Goal: Find specific page/section: Find specific page/section

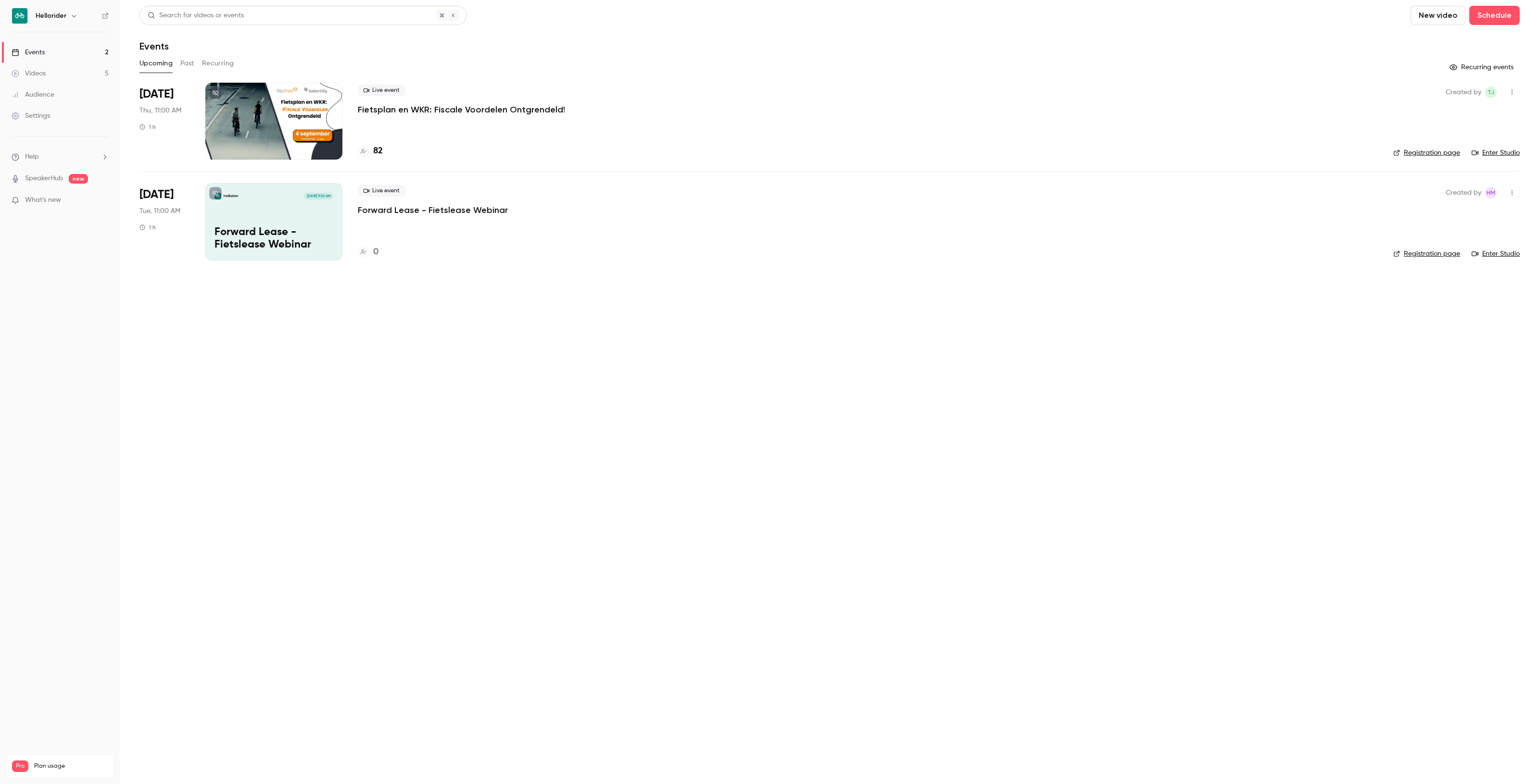
click at [390, 110] on p "Fietsplan en WKR: Fiscale Voordelen Ontgrendeld!" at bounding box center [461, 109] width 207 height 11
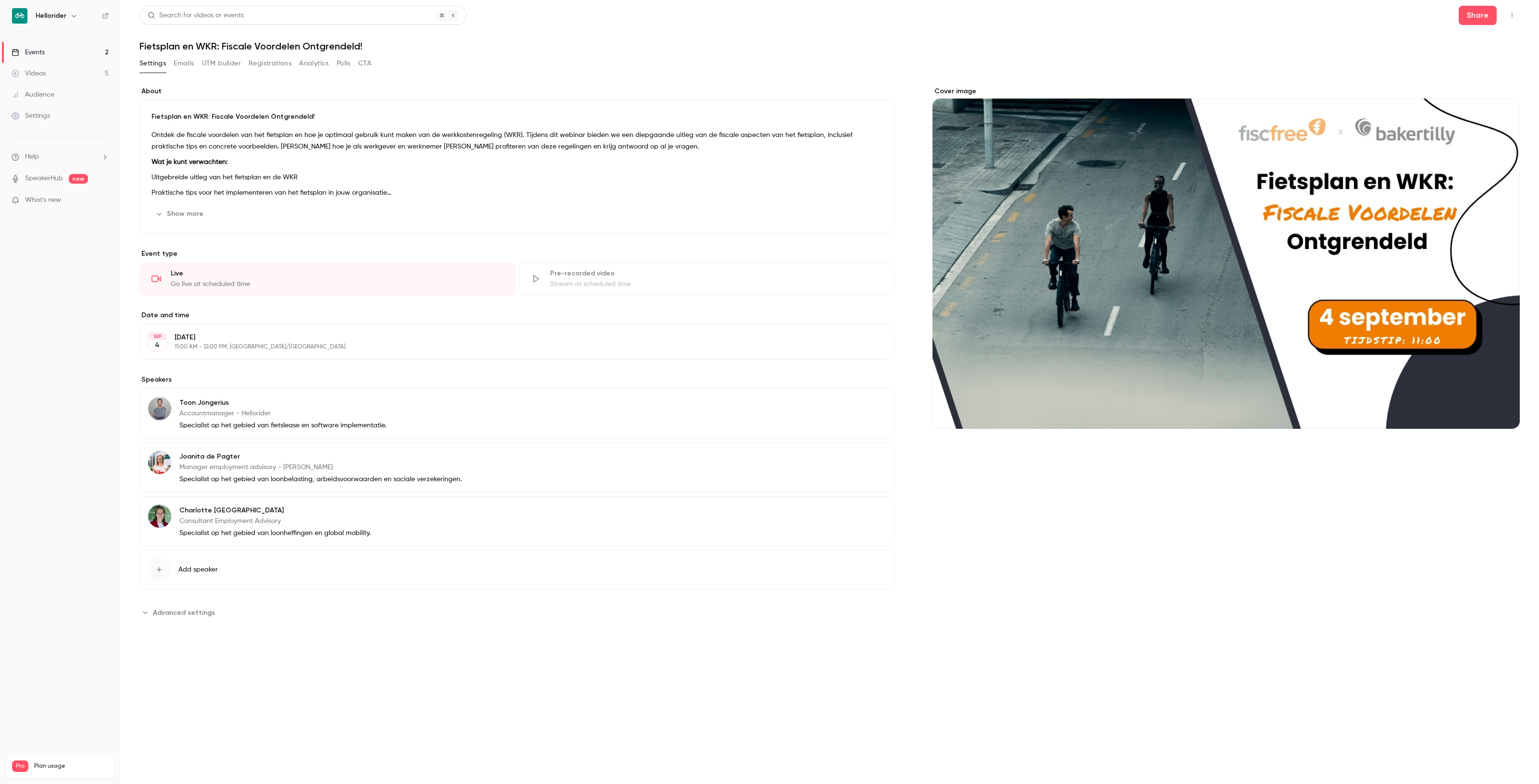
click at [1512, 14] on icon "button" at bounding box center [1512, 15] width 8 height 7
click at [1464, 68] on div "Enter Studio" at bounding box center [1475, 65] width 73 height 10
